Goal: Task Accomplishment & Management: Manage account settings

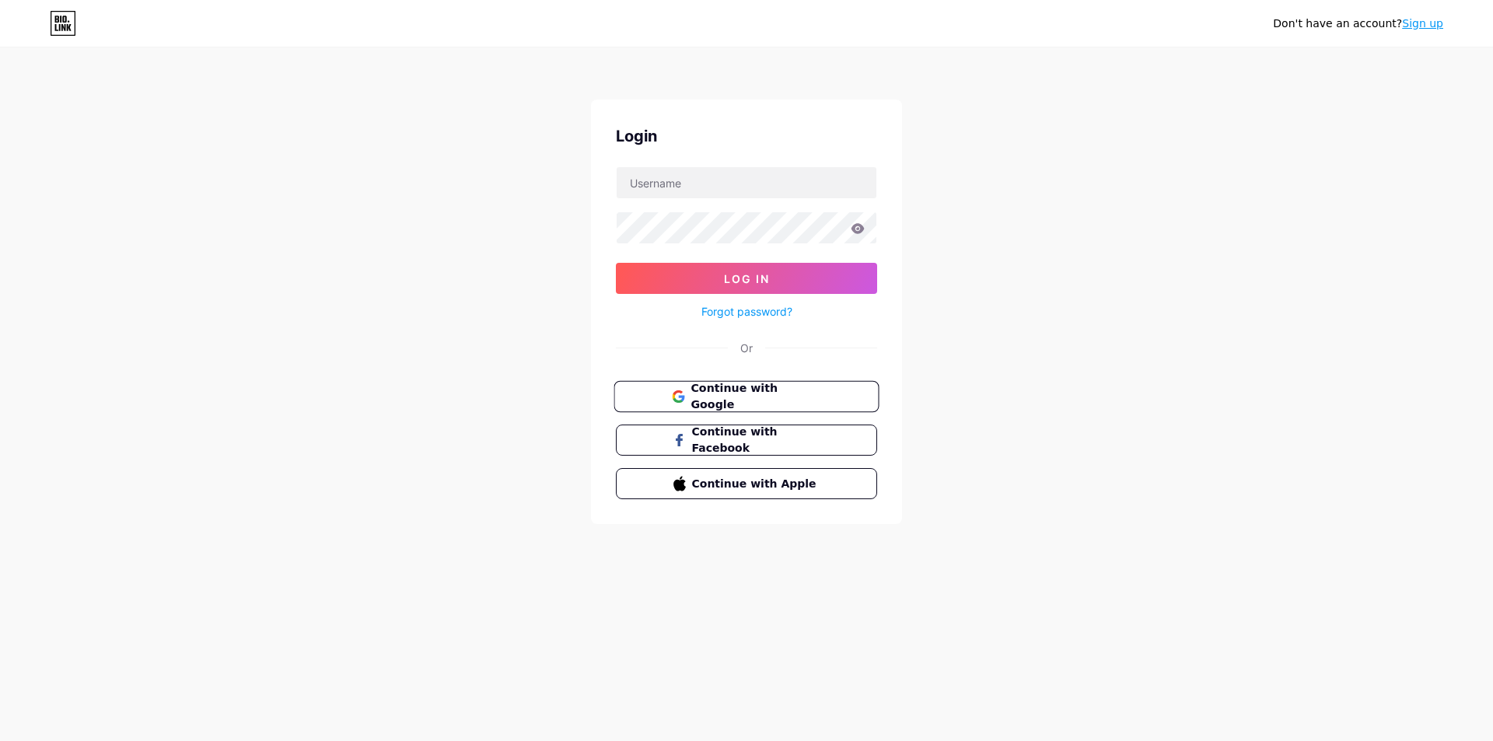
click at [679, 400] on icon at bounding box center [678, 400] width 10 height 5
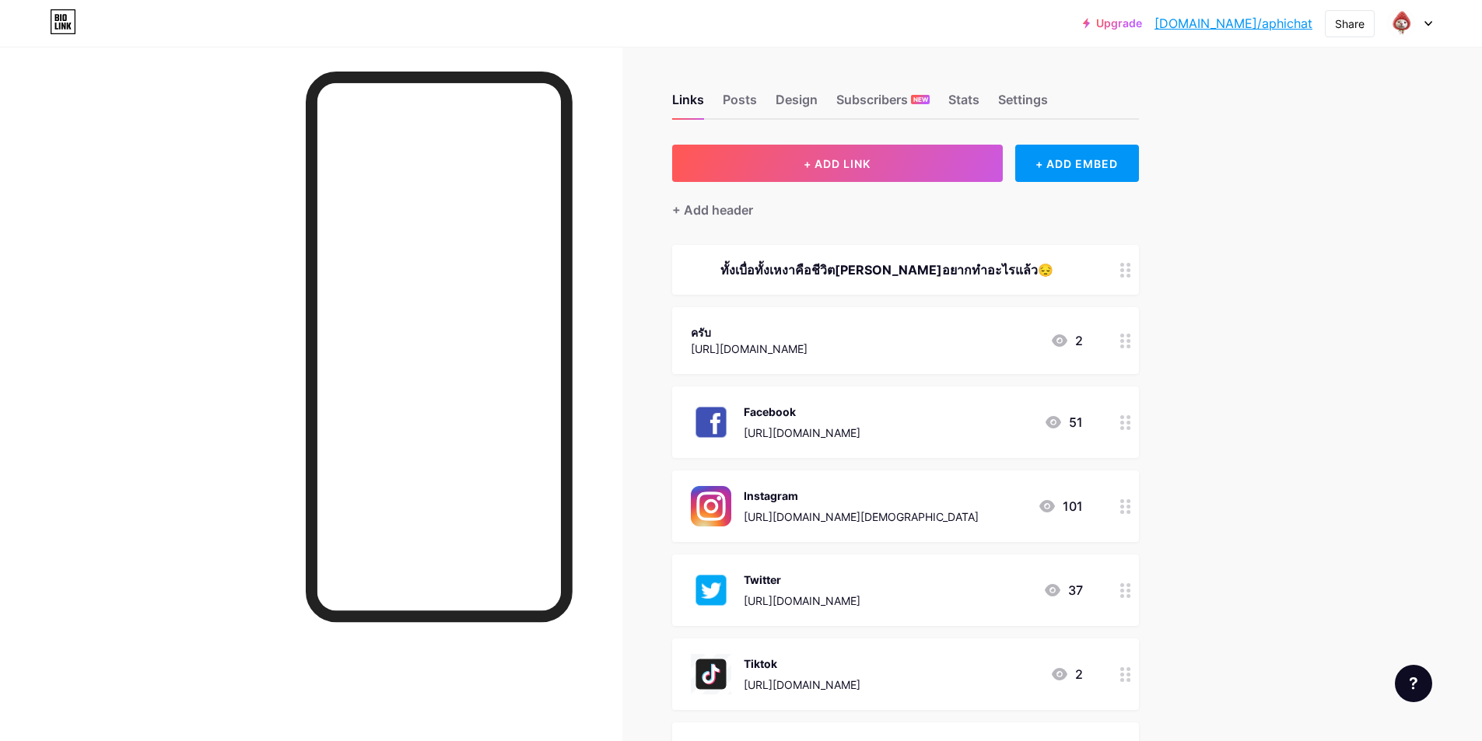
click at [805, 348] on div "https://youtu.be/Yqa3JYeBkR4?si=1V4DWGokP0mZhnYI" at bounding box center [749, 349] width 117 height 16
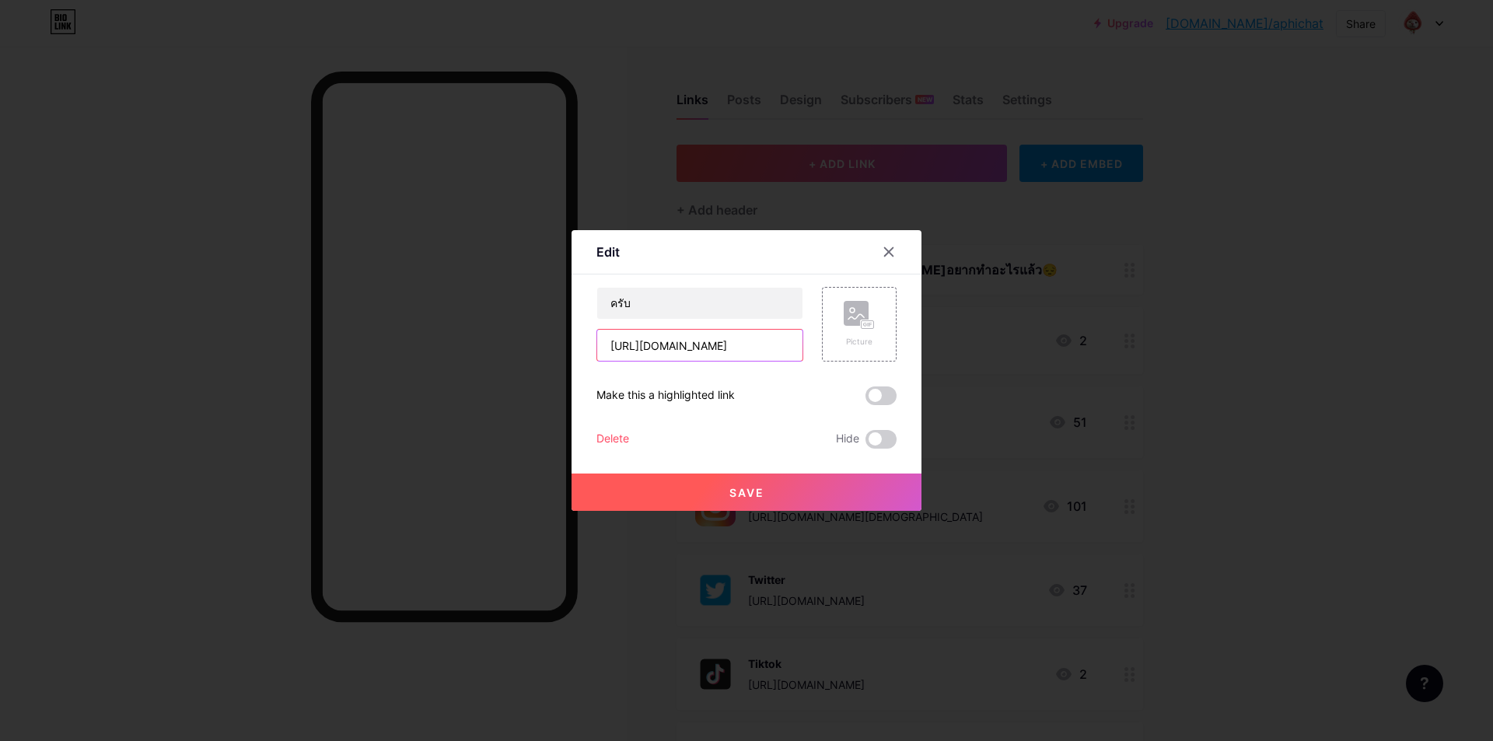
click at [744, 348] on input "https://youtu.be/Yqa3JYeBkR4?si=1V4DWGokP0mZhnYI" at bounding box center [699, 345] width 205 height 31
paste input "5rj55QoyZcs?si=StwVErF4kyxt6BRR"
type input "https://youtu.be/5rj55QoyZcs?si=StwVErF4kyxt6BRR"
click at [764, 499] on button "Save" at bounding box center [747, 492] width 350 height 37
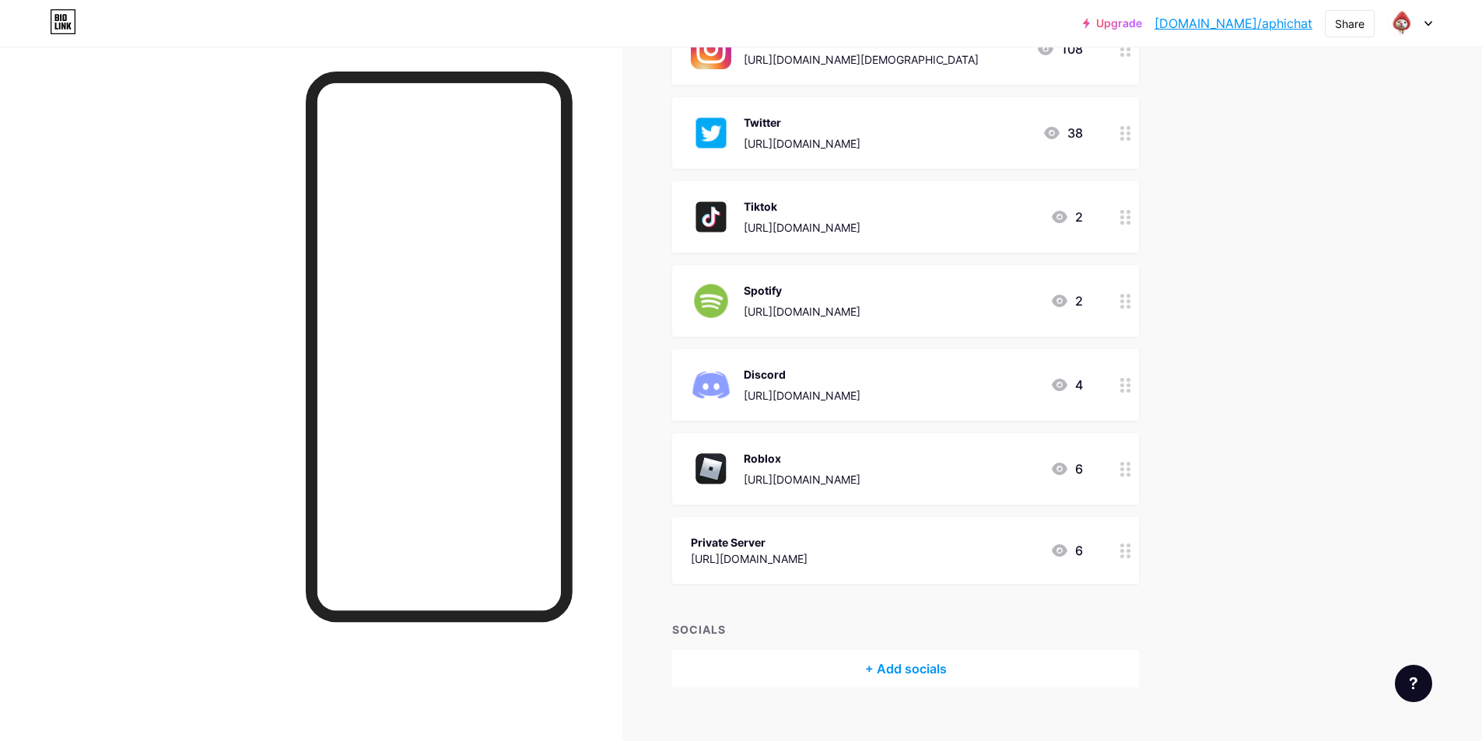
scroll to position [481, 0]
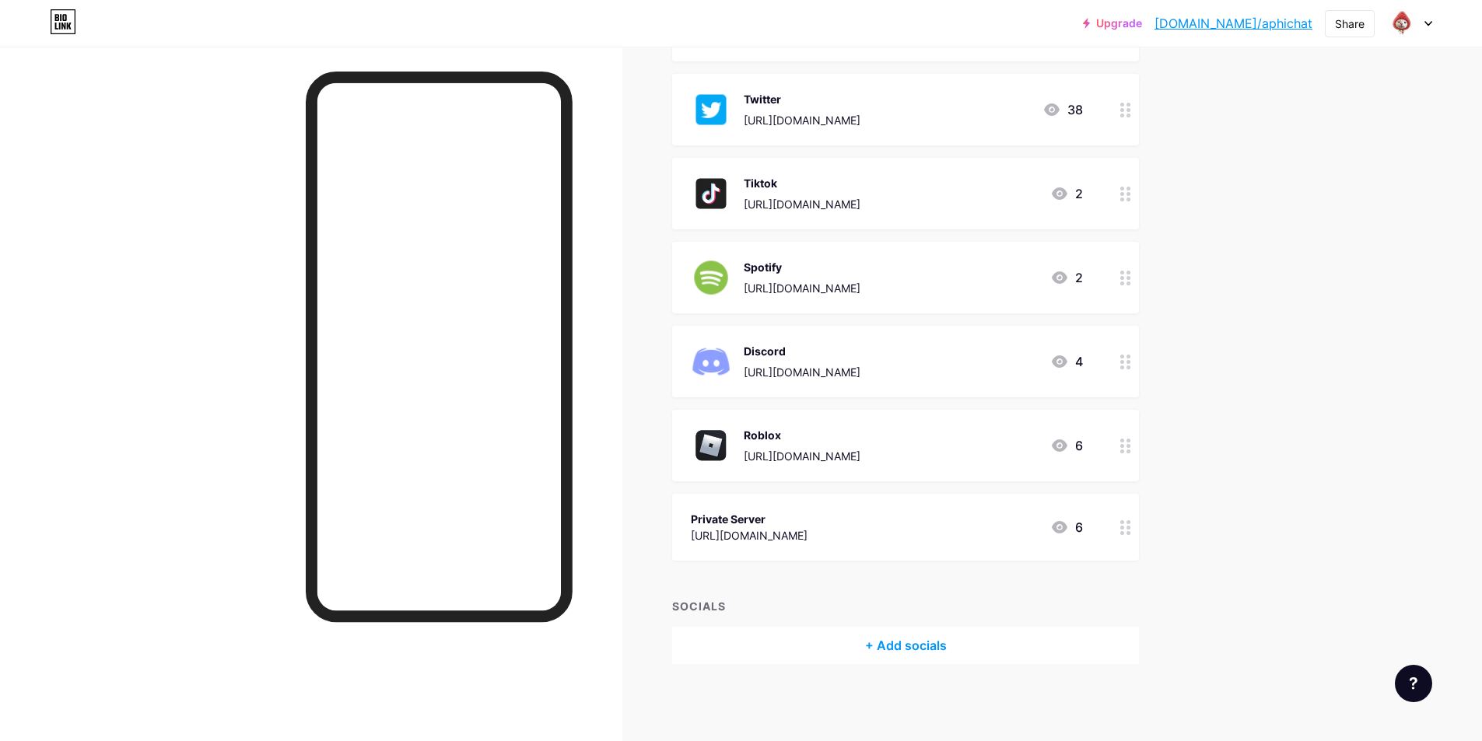
click at [807, 526] on div "Private Server" at bounding box center [749, 519] width 117 height 16
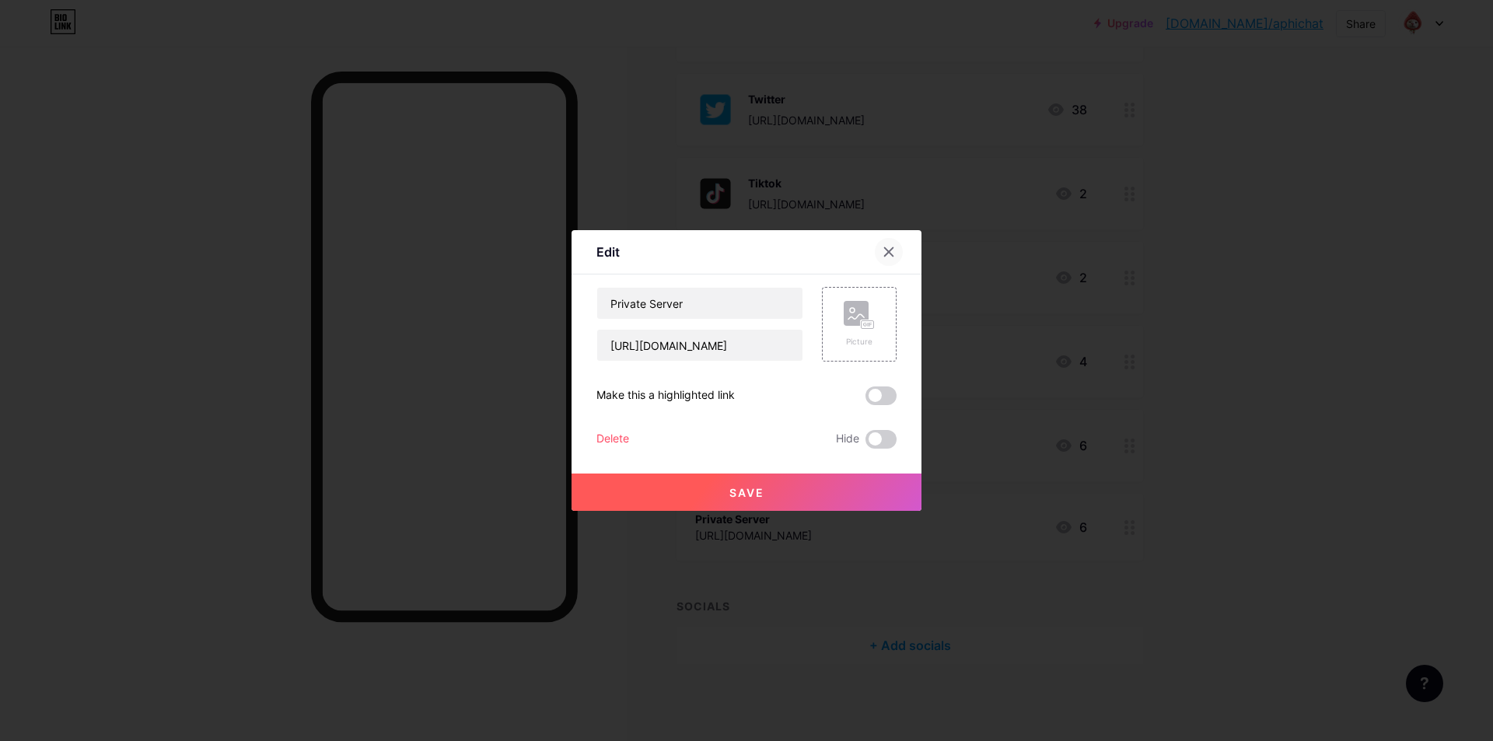
click at [891, 248] on div at bounding box center [889, 252] width 28 height 28
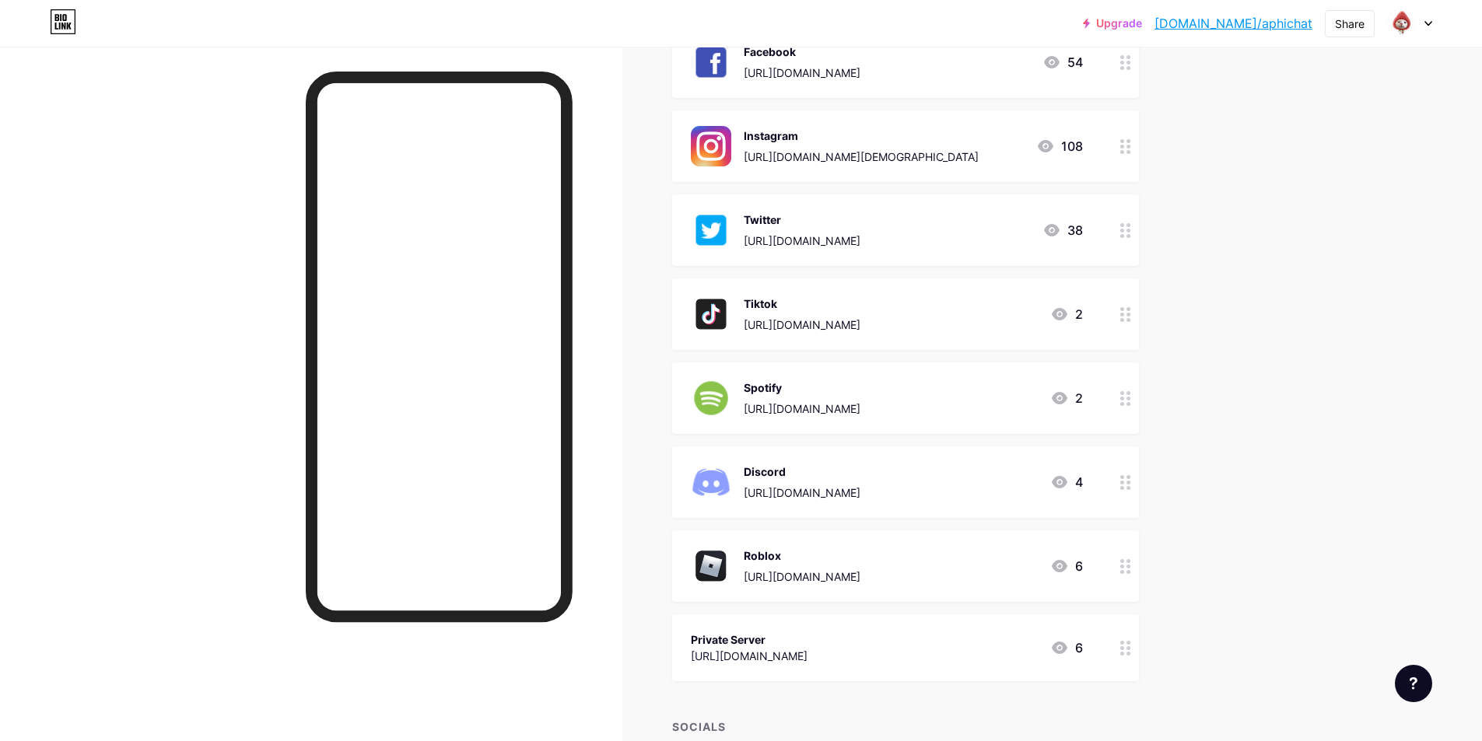
scroll to position [403, 0]
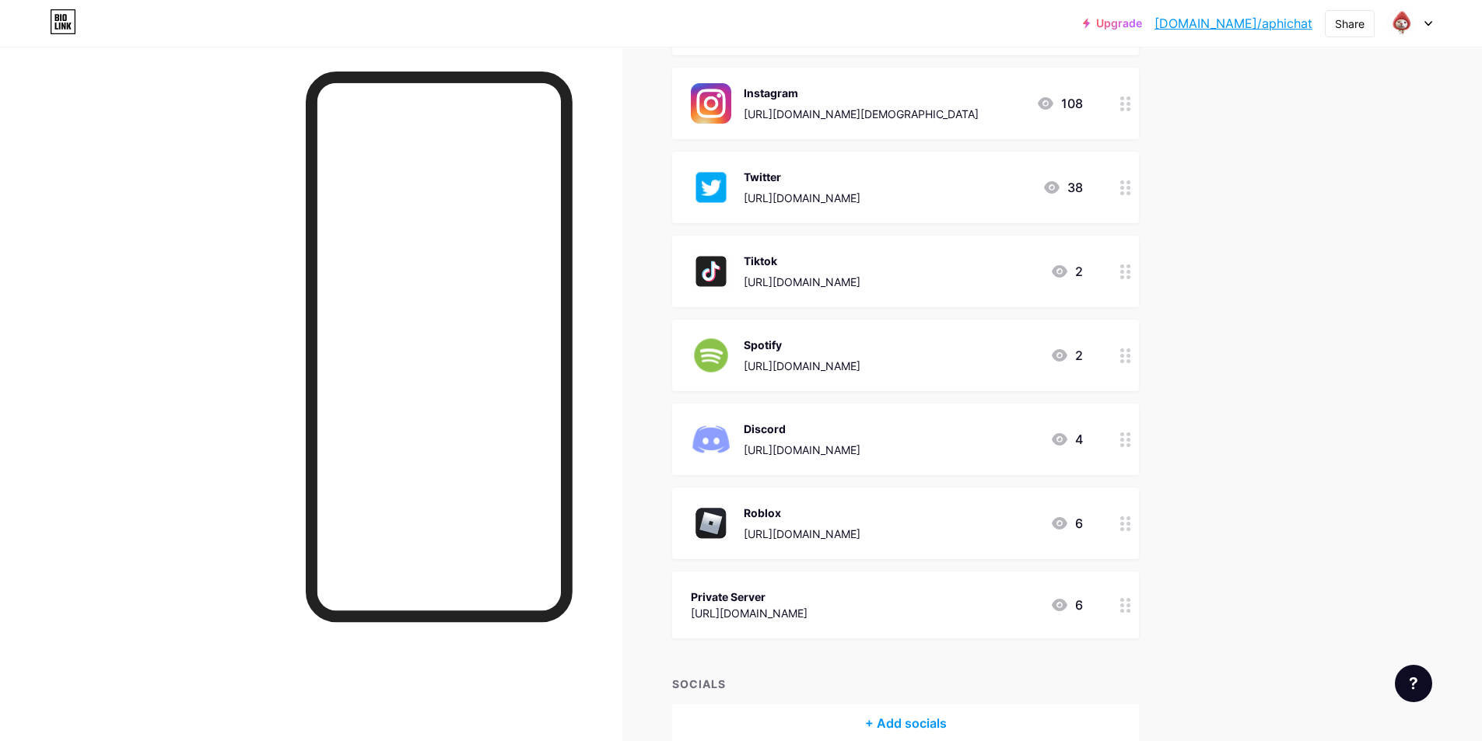
click at [860, 438] on div "Discord https://discord.gg/aepY4UEyqH" at bounding box center [802, 439] width 117 height 40
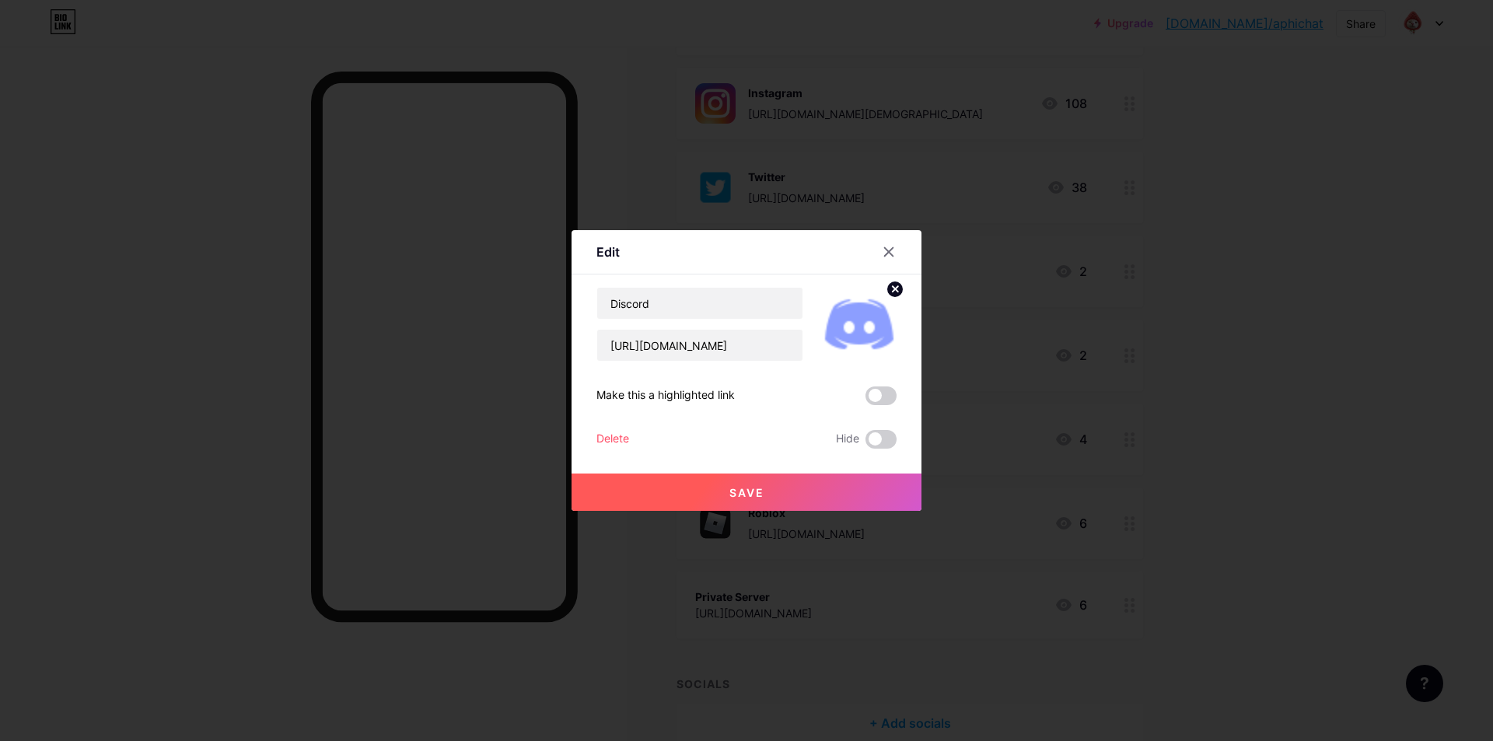
click at [885, 268] on div "Edit" at bounding box center [747, 256] width 350 height 37
click at [894, 246] on div at bounding box center [889, 252] width 28 height 28
click at [894, 246] on div "Tiktok https://www.tiktok.com/@aaaaaaaaaasaa2546 2" at bounding box center [910, 272] width 467 height 72
click at [891, 240] on div at bounding box center [889, 252] width 28 height 28
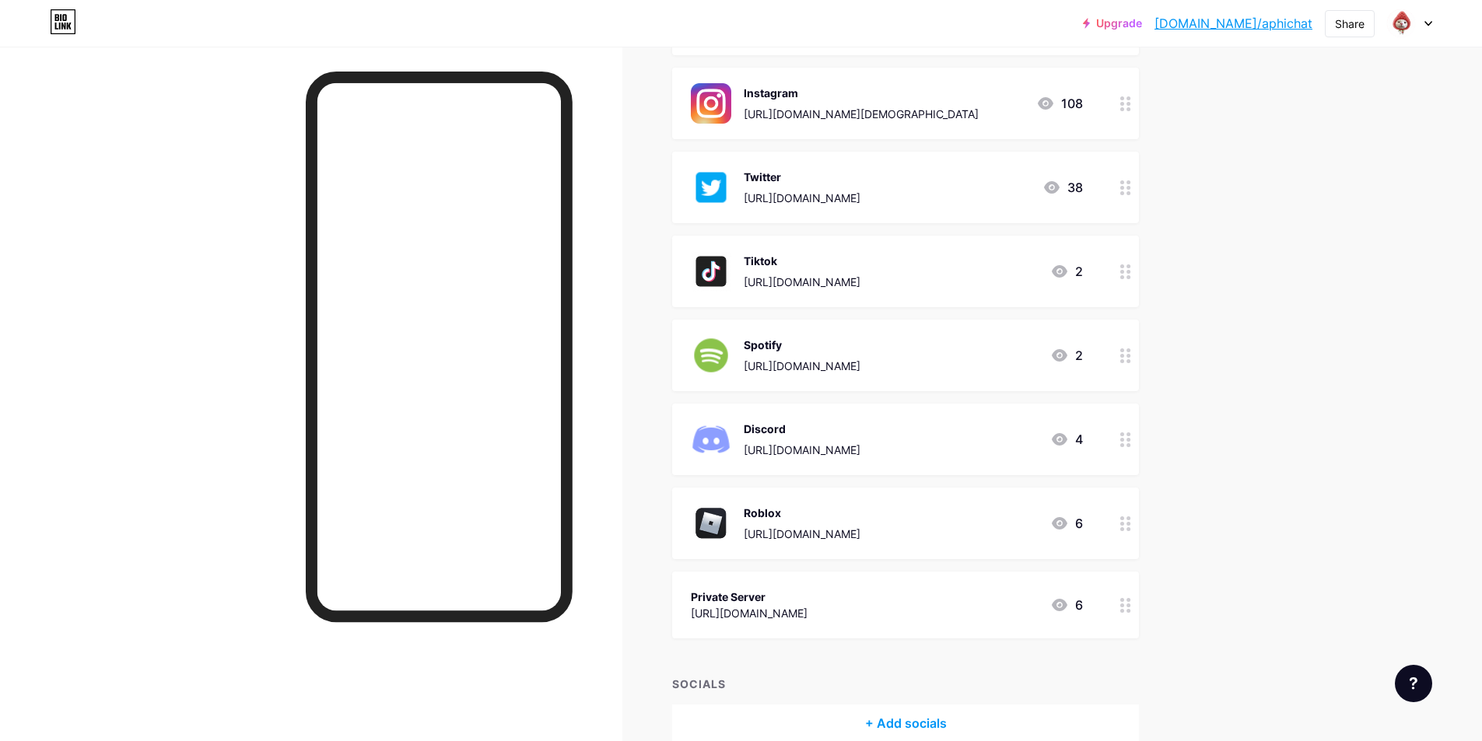
click at [775, 119] on div "https://www.instagram.com/god_aphichat/" at bounding box center [861, 114] width 235 height 16
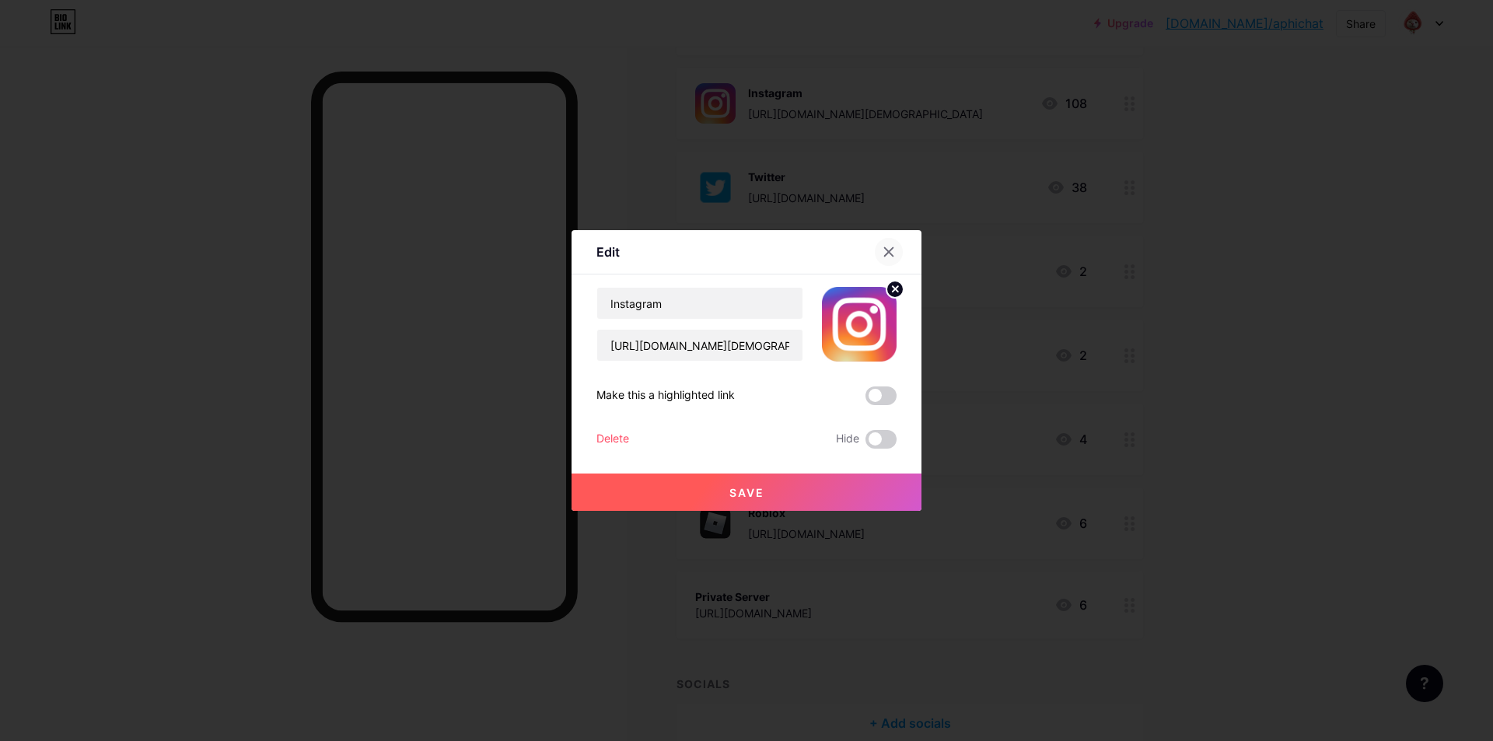
click at [883, 254] on icon at bounding box center [889, 252] width 12 height 12
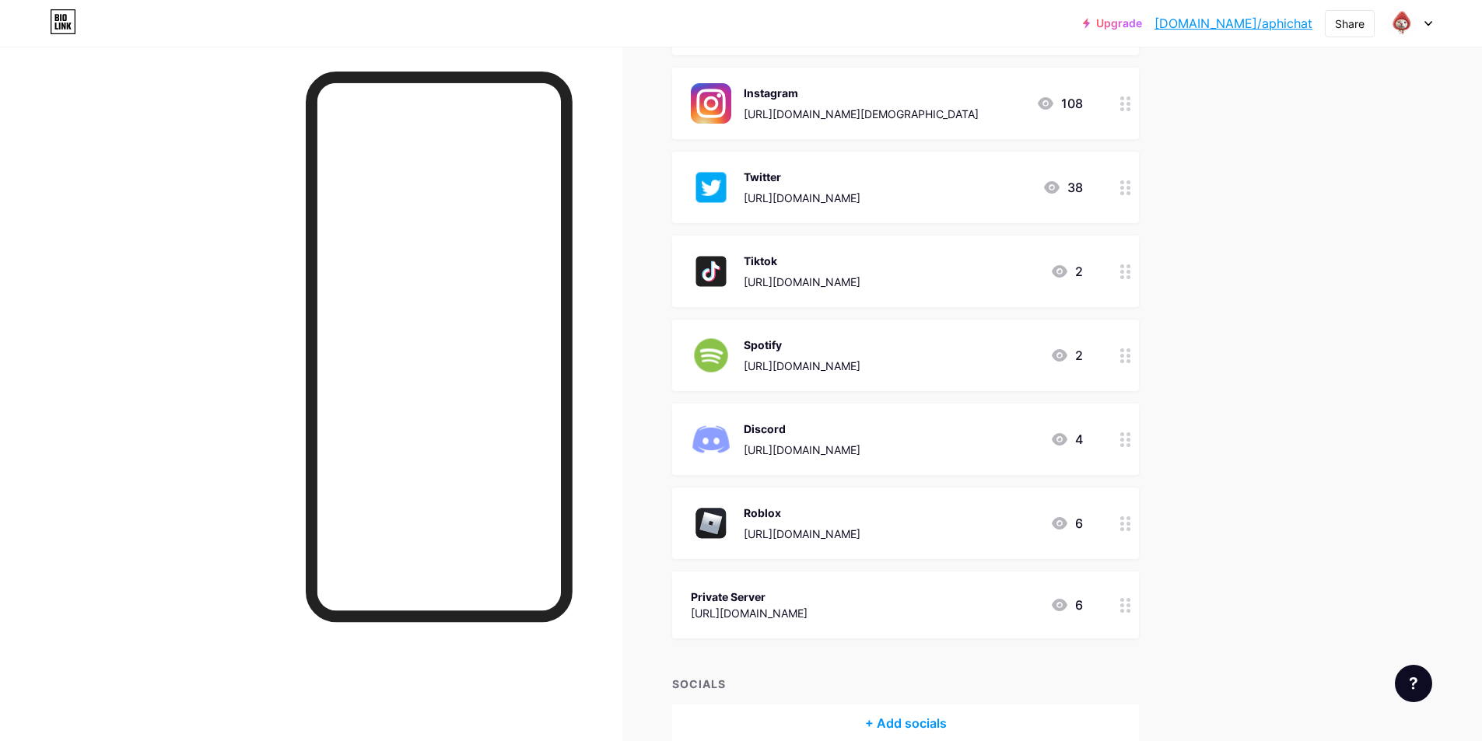
click at [860, 457] on div "https://discord.gg/aepY4UEyqH" at bounding box center [802, 450] width 117 height 16
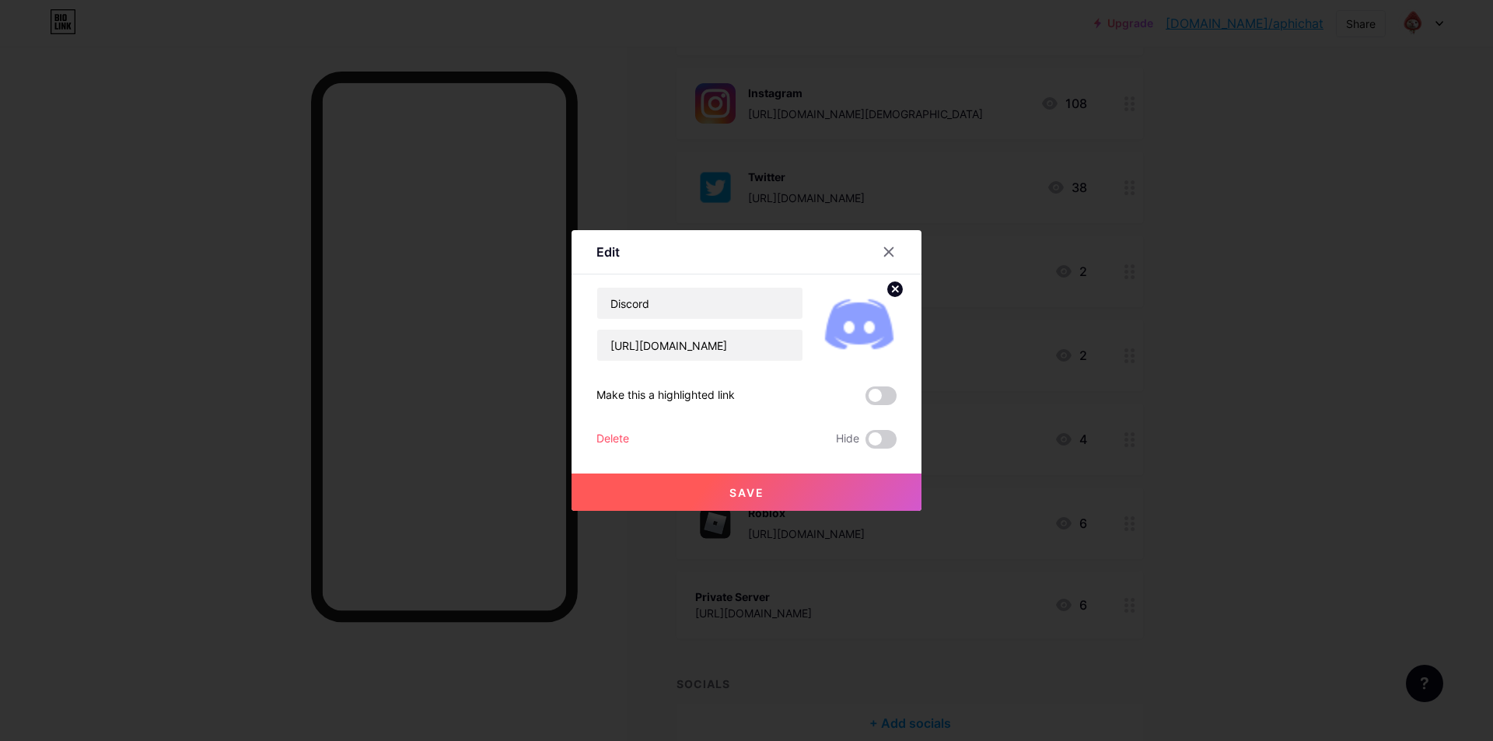
click at [613, 437] on div "Delete" at bounding box center [613, 439] width 33 height 19
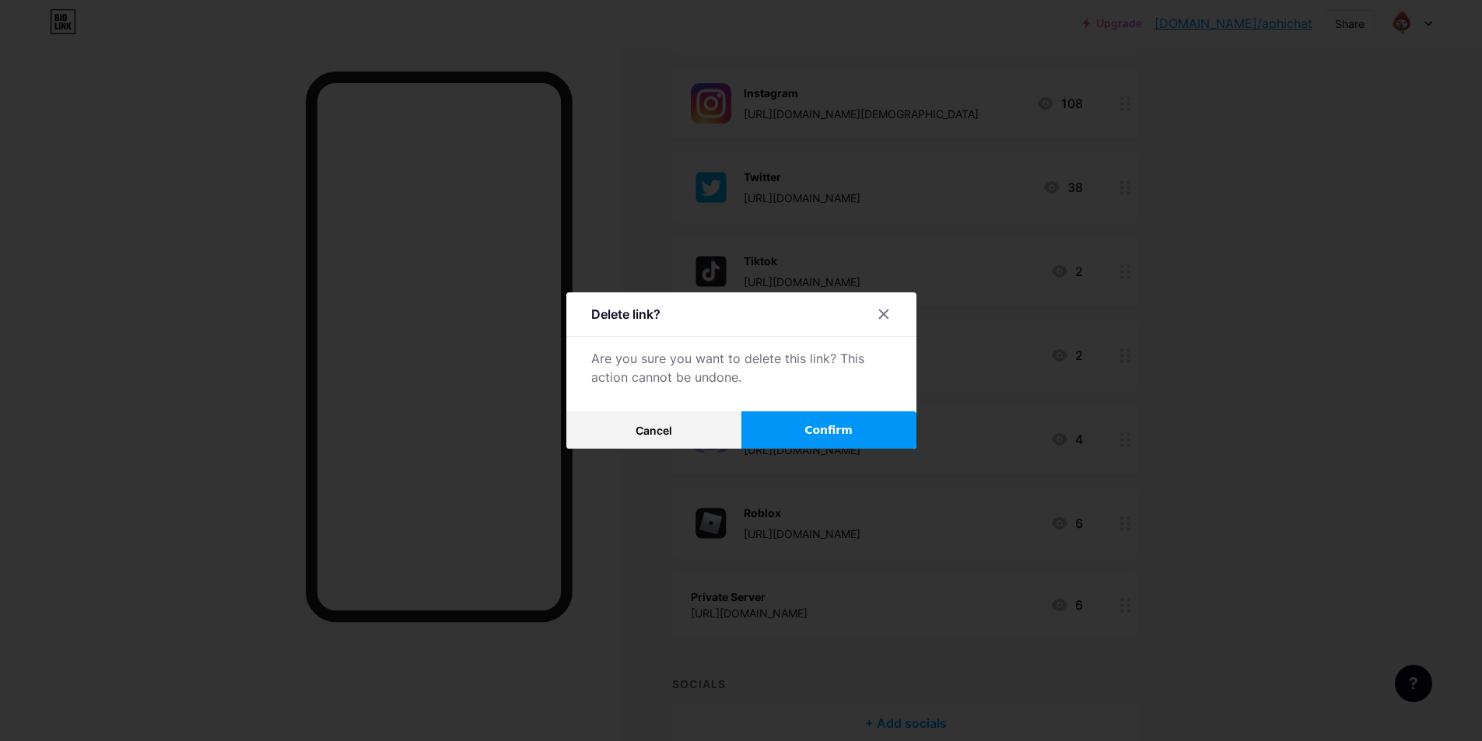
click at [793, 437] on button "Confirm" at bounding box center [828, 429] width 175 height 37
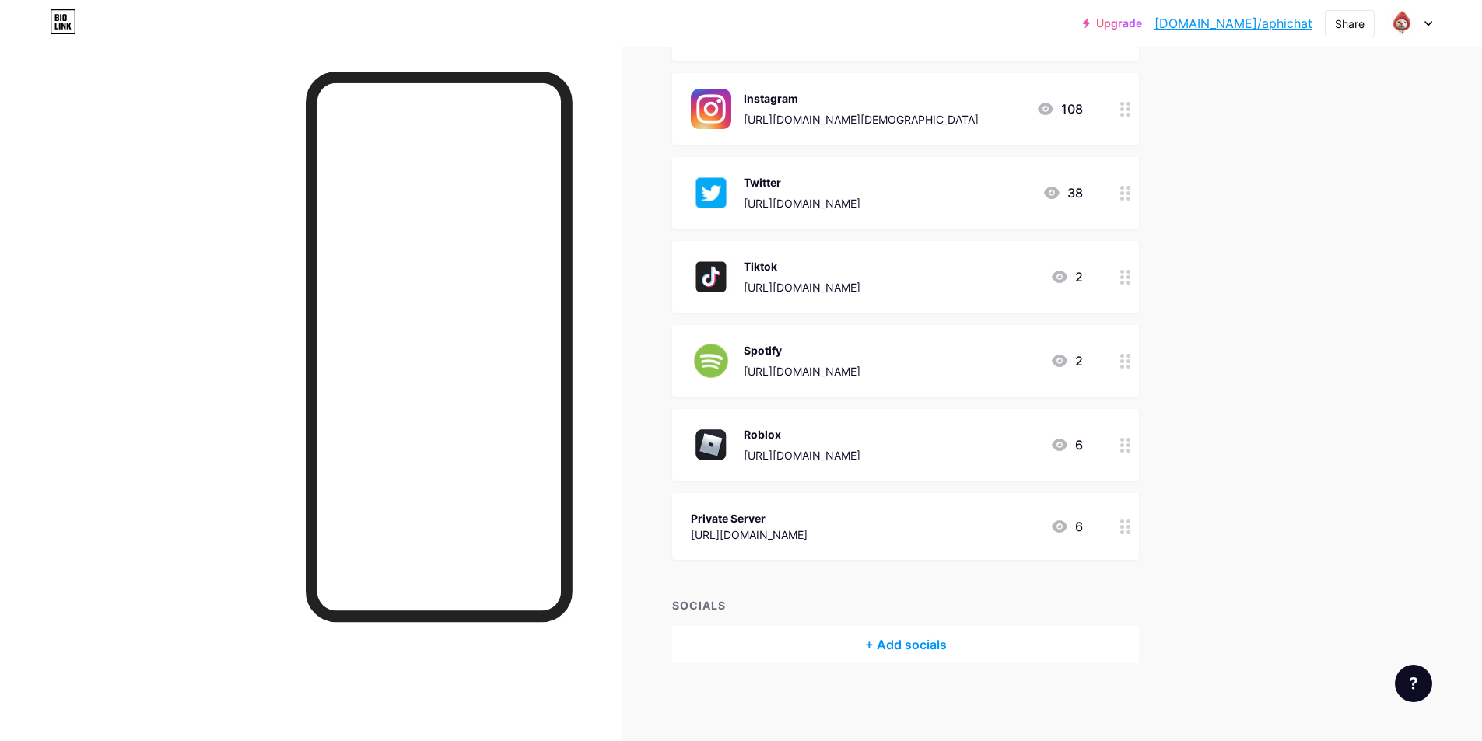
scroll to position [397, 0]
